Goal: Task Accomplishment & Management: Complete application form

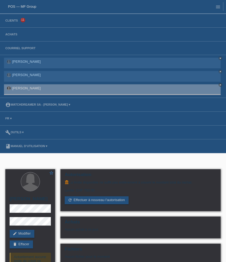
click at [14, 37] on li "Achats" at bounding box center [113, 35] width 226 height 14
click at [14, 35] on link "Achats" at bounding box center [11, 34] width 17 height 3
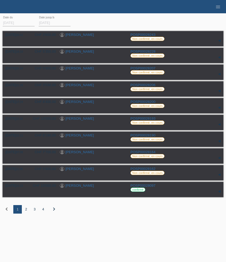
click at [27, 212] on div "2" at bounding box center [26, 209] width 9 height 9
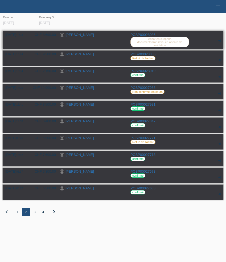
click at [83, 35] on link "[PERSON_NAME]" at bounding box center [79, 35] width 28 height 4
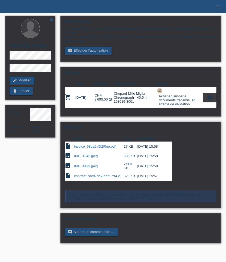
click at [96, 178] on link "contract_facd7dd7-edf5-cff4-ee88-3eb2cb6c9741.pdf" at bounding box center [114, 176] width 81 height 4
click at [216, 10] on li "menu" at bounding box center [218, 7] width 11 height 14
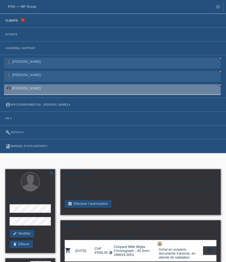
click at [12, 21] on link "Clients" at bounding box center [12, 20] width 18 height 3
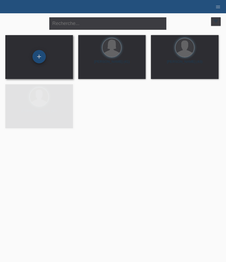
click at [38, 60] on div "+" at bounding box center [38, 56] width 13 height 13
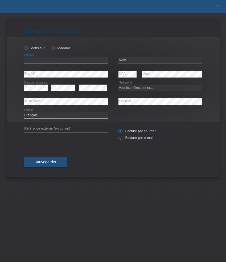
click at [48, 60] on input "text" at bounding box center [66, 60] width 84 height 7
paste input "Stéphanie"
type input "Stéphanie"
click at [50, 45] on icon at bounding box center [50, 45] width 0 height 0
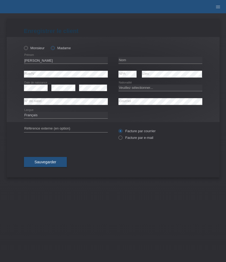
click at [52, 49] on input "Madame" at bounding box center [52, 47] width 3 height 3
radio input "true"
click at [131, 62] on input "text" at bounding box center [160, 60] width 84 height 7
paste input "Na Somboon"
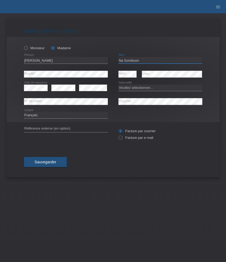
type input "Na Somboon"
click at [131, 88] on select "Veuillez sélectionner... Suisse Allemagne Autriche Liechtenstein ------------ A…" at bounding box center [160, 88] width 84 height 6
select select "CH"
click at [118, 85] on select "Veuillez sélectionner... Suisse Allemagne Autriche Liechtenstein ------------ A…" at bounding box center [160, 88] width 84 height 6
click at [139, 139] on label "Facture par e-mail" at bounding box center [135, 138] width 35 height 4
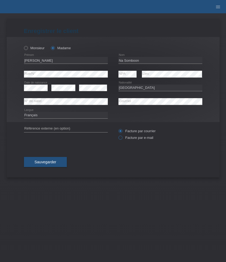
click at [122, 139] on input "Facture par e-mail" at bounding box center [119, 139] width 3 height 7
radio input "true"
click at [46, 161] on span "Sauvegarder" at bounding box center [46, 162] width 22 height 4
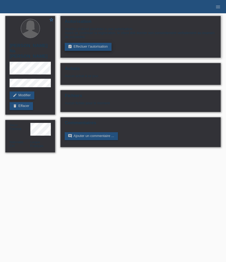
click at [79, 48] on link "assignment_turned_in Effectuer l’autorisation" at bounding box center [88, 47] width 47 height 8
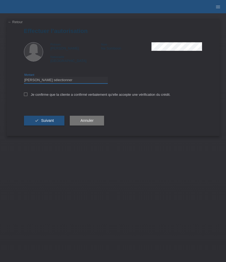
click at [64, 79] on select "Veuillez sélectionner CHF 1.00 - CHF 499.00 CHF 500.00 - CHF 1'999.00 CHF 2'000…" at bounding box center [66, 80] width 84 height 6
select select "3"
click at [24, 78] on select "Veuillez sélectionner CHF 1.00 - CHF 499.00 CHF 500.00 - CHF 1'999.00 CHF 2'000…" at bounding box center [66, 80] width 84 height 6
click at [64, 96] on label "Je confirme que la cliente a confirmé verbalement qu'elle accepte une vérificat…" at bounding box center [97, 95] width 147 height 4
click at [27, 96] on input "Je confirme que la cliente a confirmé verbalement qu'elle accepte une vérificat…" at bounding box center [25, 94] width 3 height 3
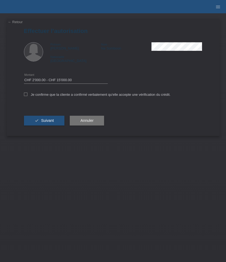
checkbox input "true"
click at [50, 123] on span "Suivant" at bounding box center [47, 120] width 13 height 4
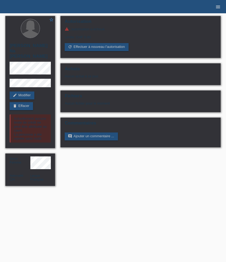
click at [219, 9] on icon "menu" at bounding box center [217, 6] width 5 height 5
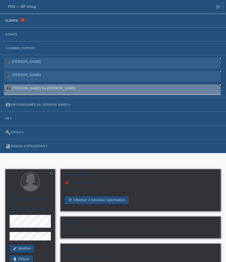
click at [14, 22] on link "Clients" at bounding box center [12, 20] width 18 height 3
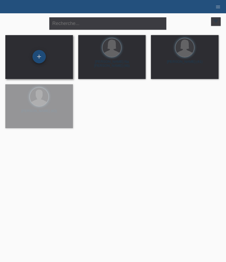
click at [40, 61] on div "+" at bounding box center [38, 56] width 13 height 13
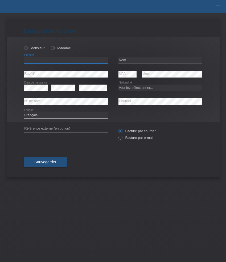
click at [47, 62] on input "text" at bounding box center [66, 60] width 84 height 7
paste input "Sevan"
type input "Sevan"
click at [38, 49] on label "Monsieur" at bounding box center [34, 48] width 21 height 4
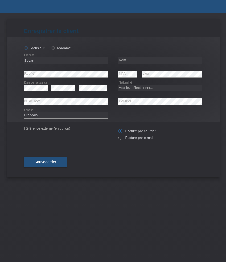
click at [27, 49] on input "Monsieur" at bounding box center [25, 47] width 3 height 3
radio input "true"
click at [139, 58] on input "text" at bounding box center [160, 60] width 84 height 7
paste input "Fuchs"
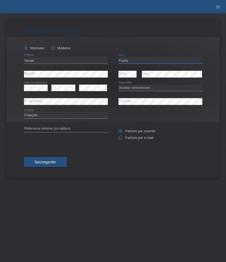
type input "Fuchs"
click at [137, 85] on div "Veuillez sélectionner... Suisse Allemagne Autriche Liechtenstein ------------ A…" at bounding box center [160, 88] width 84 height 14
click at [137, 86] on select "Veuillez sélectionner... Suisse Allemagne Autriche Liechtenstein ------------ A…" at bounding box center [160, 88] width 84 height 6
select select "CH"
click at [118, 85] on select "Veuillez sélectionner... Suisse Allemagne Autriche Liechtenstein ------------ A…" at bounding box center [160, 88] width 84 height 6
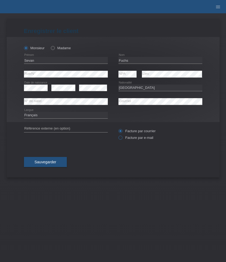
click at [129, 139] on label "Facture par e-mail" at bounding box center [135, 138] width 35 height 4
click at [122, 139] on input "Facture par e-mail" at bounding box center [119, 139] width 3 height 7
radio input "true"
click at [51, 162] on span "Sauvegarder" at bounding box center [46, 162] width 22 height 4
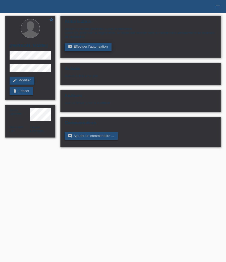
click at [83, 48] on link "assignment_turned_in Effectuer l’autorisation" at bounding box center [88, 47] width 47 height 8
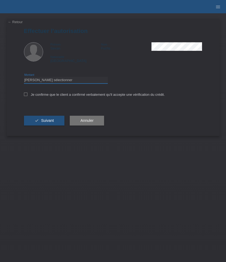
click at [73, 82] on select "Veuillez sélectionner CHF 1.00 - CHF 499.00 CHF 500.00 - CHF 1'999.00 CHF 2'000…" at bounding box center [66, 80] width 84 height 6
select select "3"
click at [24, 78] on select "Veuillez sélectionner CHF 1.00 - CHF 499.00 CHF 500.00 - CHF 1'999.00 CHF 2'000…" at bounding box center [66, 80] width 84 height 6
click at [72, 96] on label "Je confirme que le client a confirmé verbalement qu'il accepte une vérification…" at bounding box center [94, 95] width 141 height 4
click at [27, 96] on input "Je confirme que le client a confirmé verbalement qu'il accepte une vérification…" at bounding box center [25, 94] width 3 height 3
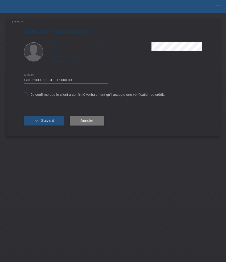
checkbox input "true"
click at [50, 125] on button "check Suivant" at bounding box center [44, 121] width 41 height 10
